Goal: Check status

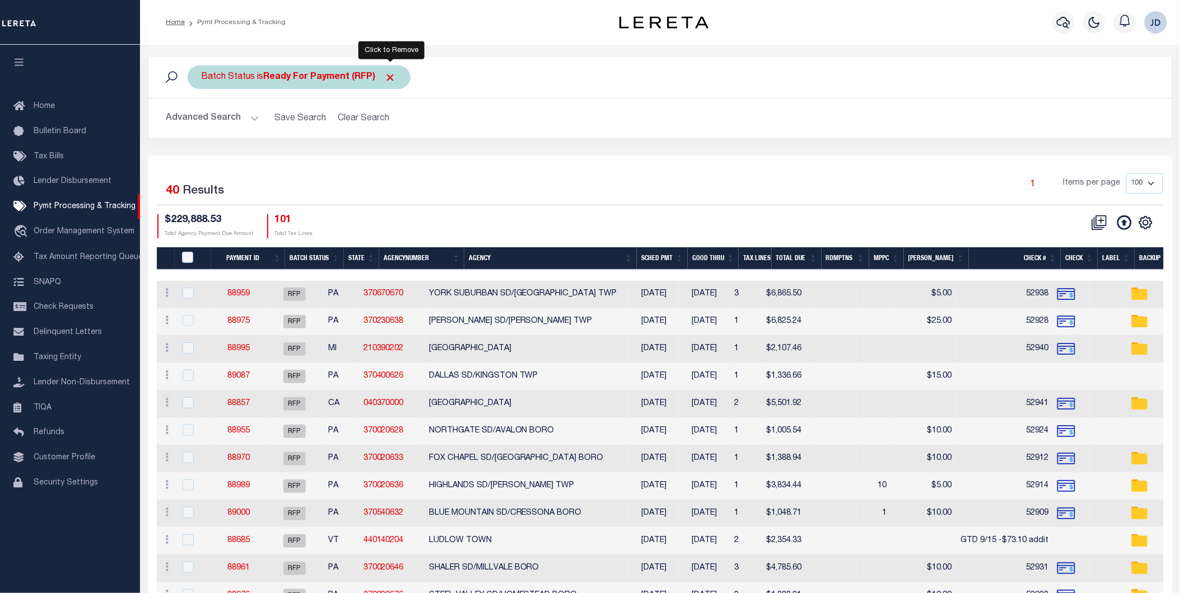
click at [394, 75] on span "Click to Remove" at bounding box center [391, 78] width 12 height 12
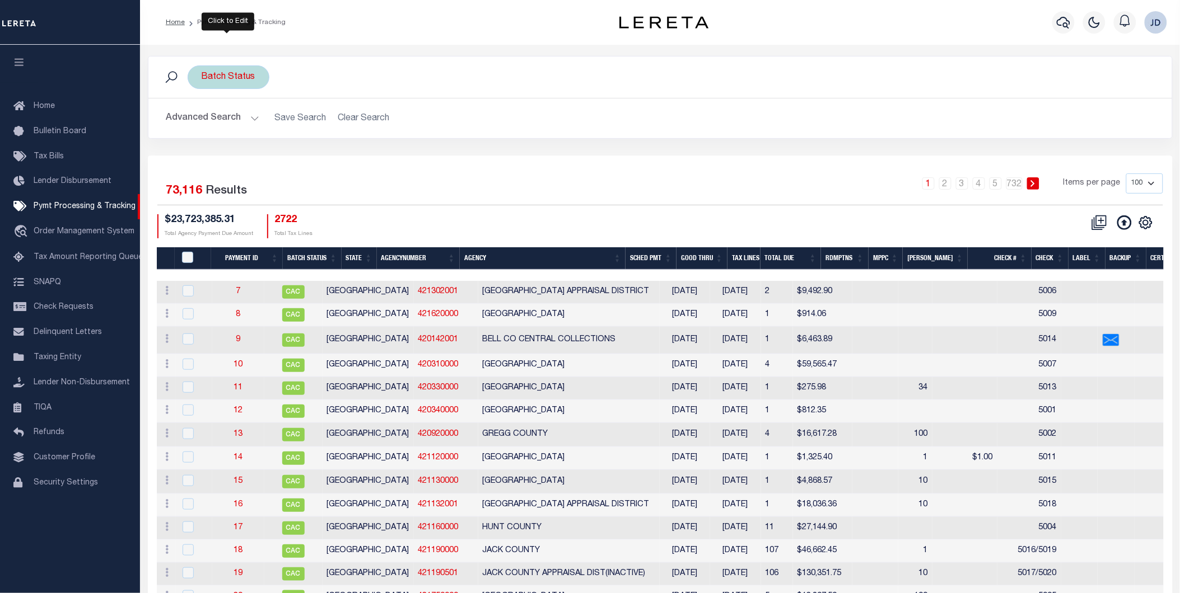
click at [241, 68] on div "Batch Status" at bounding box center [229, 78] width 82 height 24
click at [264, 132] on select "Awaiting Funds (AWF) Cleared and Complete (CAC) New Check Needed (NCN) Payment …" at bounding box center [284, 131] width 165 height 21
select select "RFP"
click at [202, 121] on select "Awaiting Funds (AWF) Cleared and Complete (CAC) New Check Needed (NCN) Payment …" at bounding box center [284, 131] width 165 height 21
click at [355, 165] on input "Apply" at bounding box center [350, 156] width 33 height 18
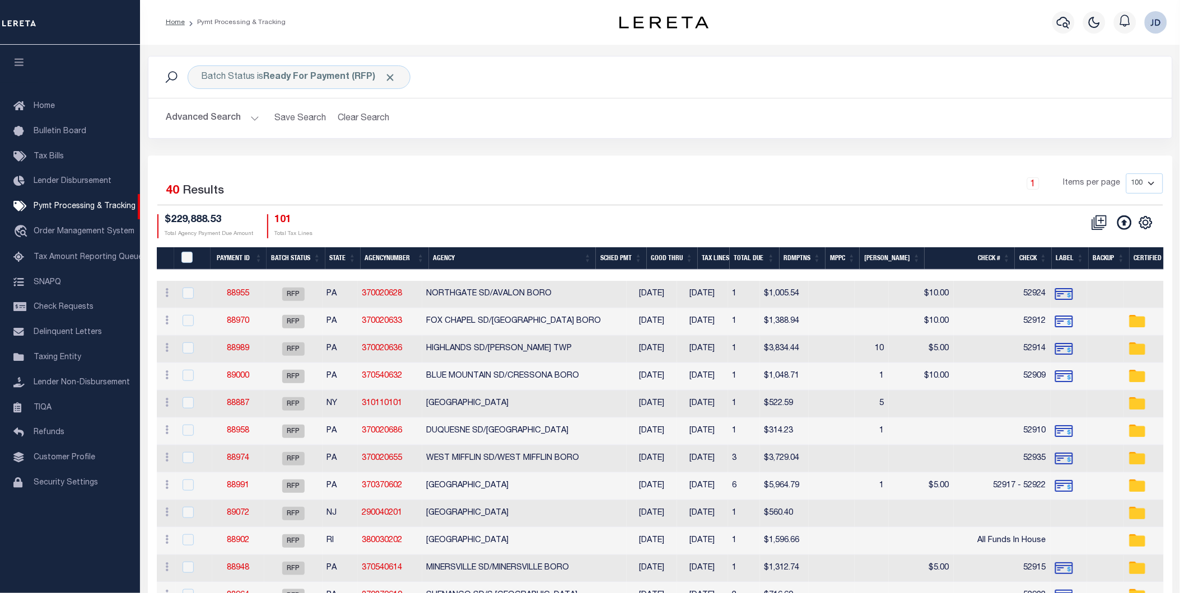
click at [212, 116] on button "Advanced Search" at bounding box center [212, 118] width 93 height 22
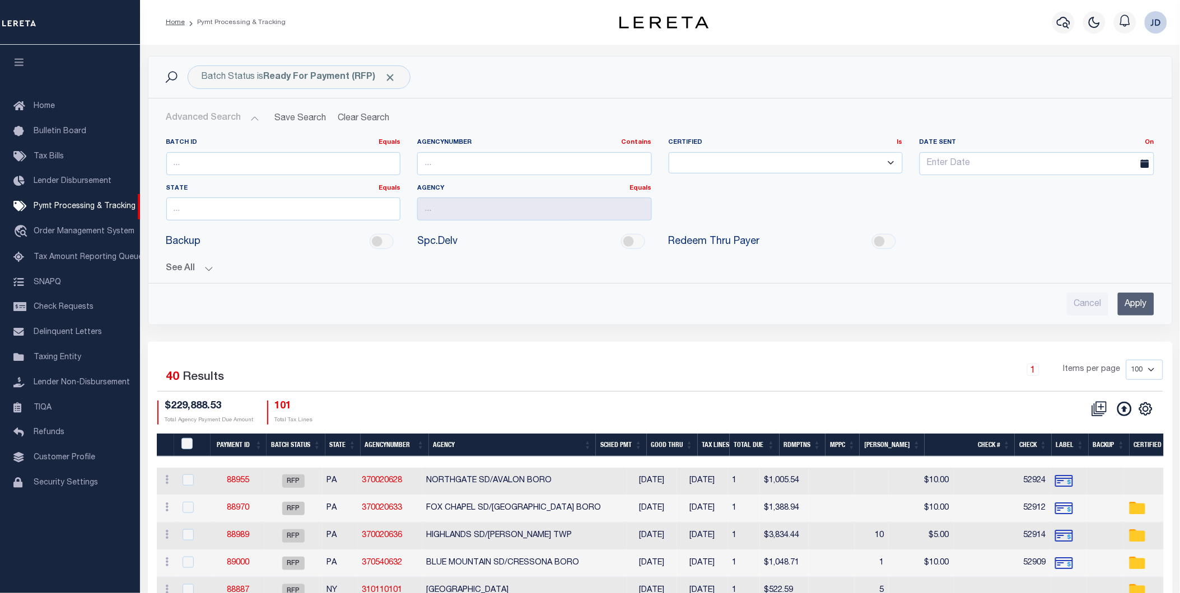
click at [199, 269] on button "See All" at bounding box center [660, 269] width 988 height 11
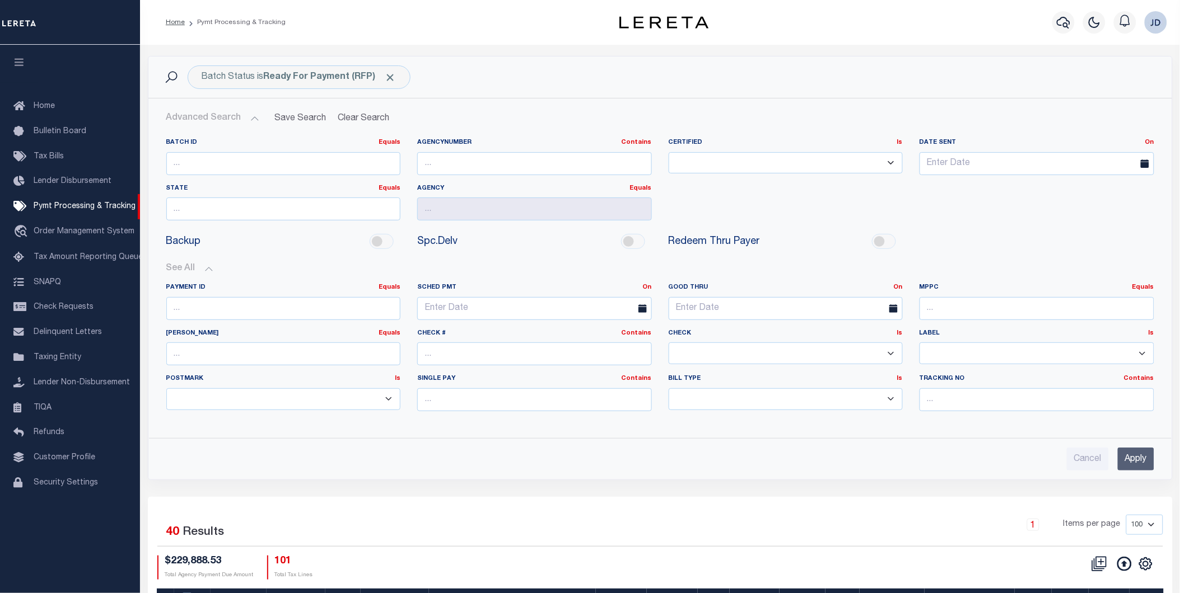
click at [715, 356] on select "Yes No" at bounding box center [785, 354] width 235 height 22
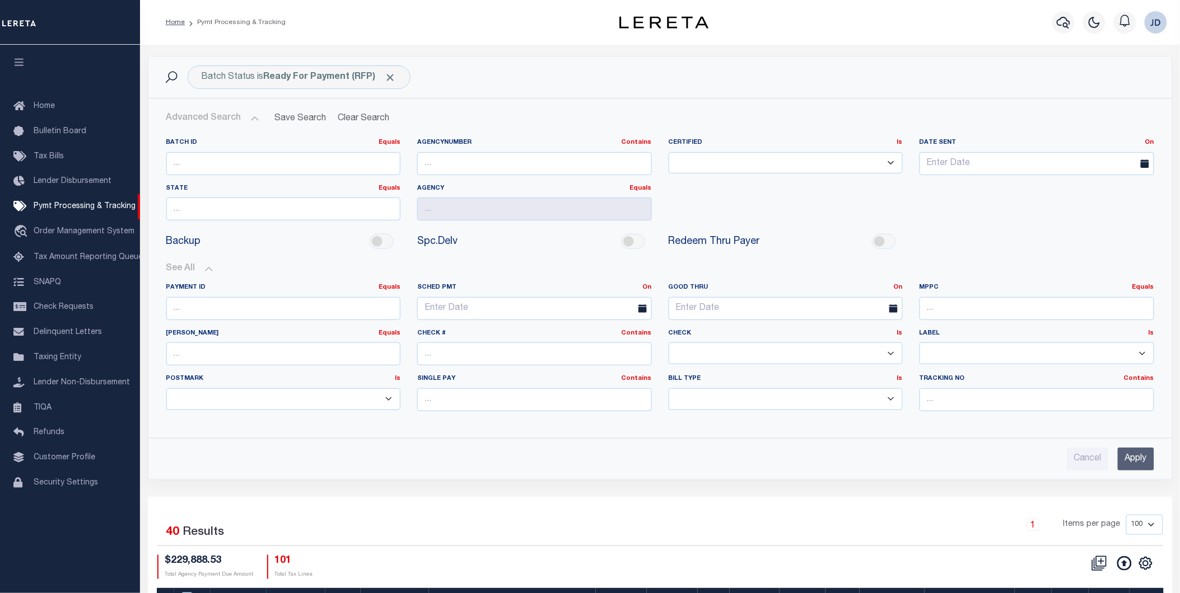
select select "false"
click at [668, 343] on select "Yes No" at bounding box center [785, 354] width 235 height 22
click at [1129, 457] on input "Apply" at bounding box center [1135, 459] width 36 height 23
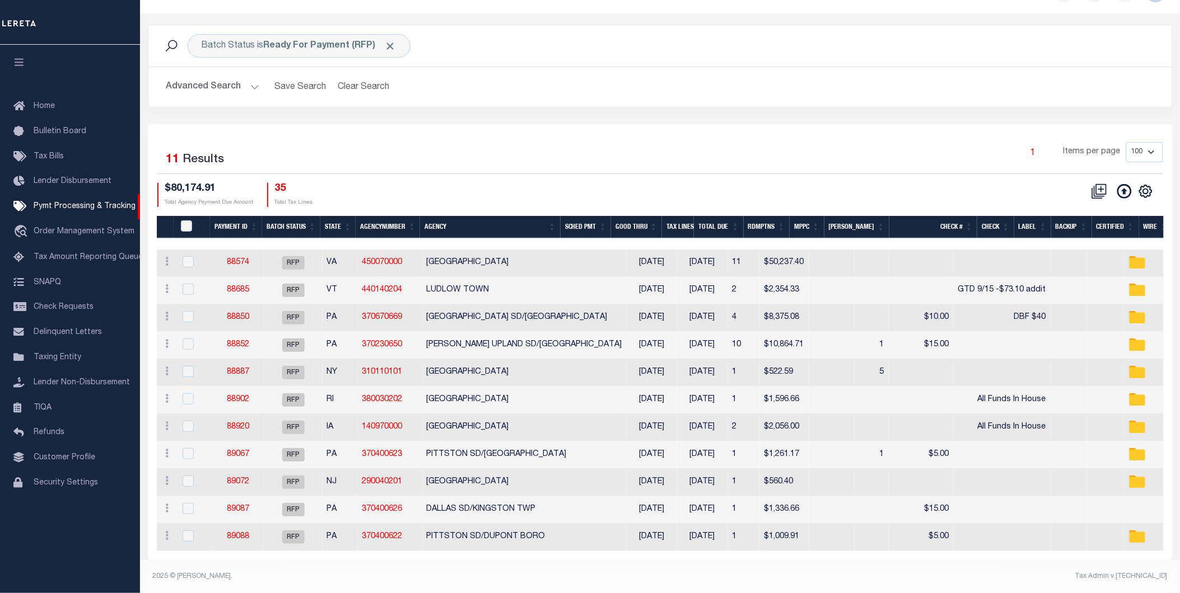
scroll to position [40, 0]
click at [49, 109] on span "Home" at bounding box center [44, 106] width 21 height 8
